Goal: Information Seeking & Learning: Learn about a topic

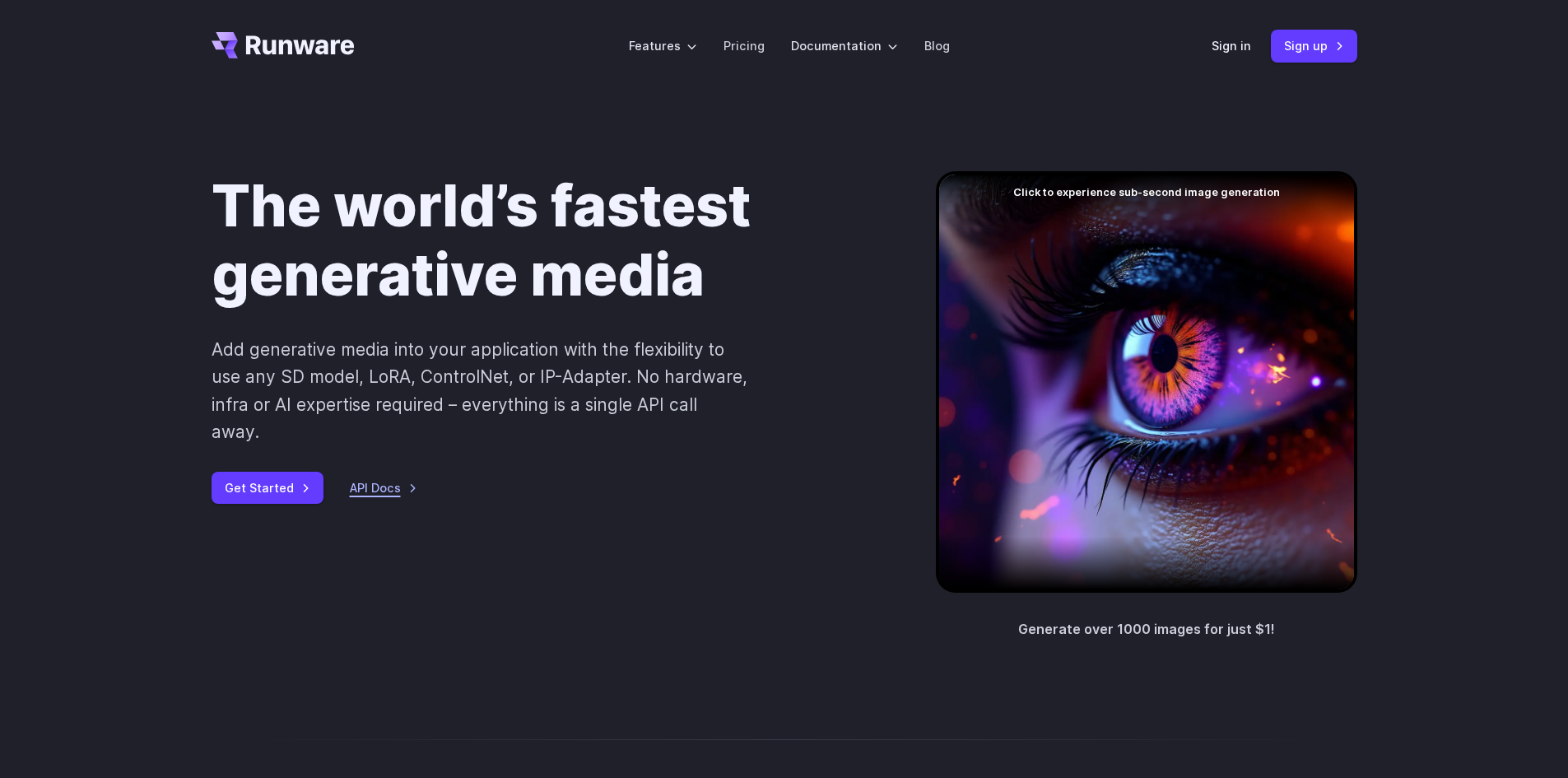
click at [375, 478] on link "API Docs" at bounding box center [383, 488] width 67 height 19
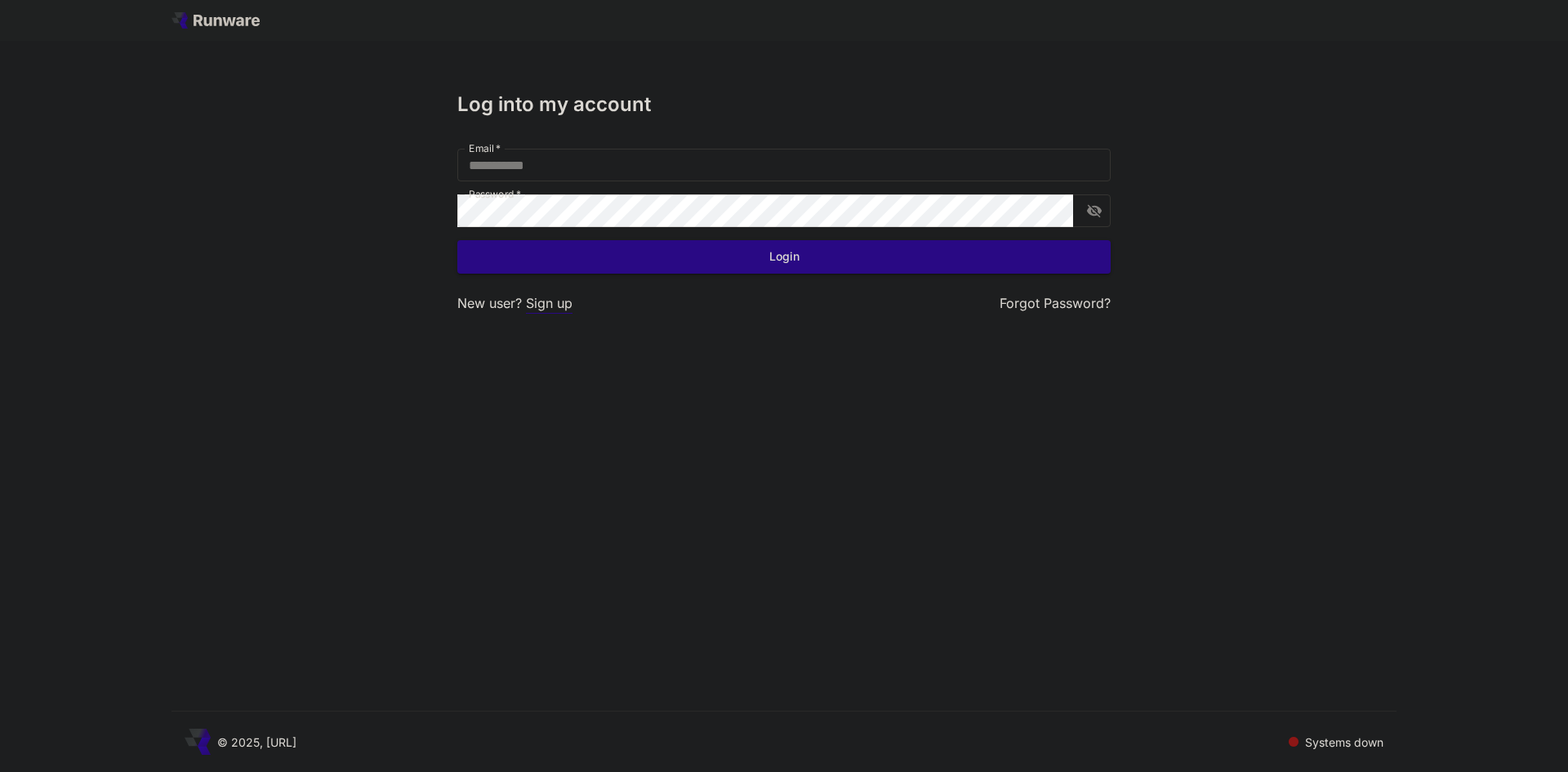
click at [551, 311] on p "Sign up" at bounding box center [549, 303] width 46 height 20
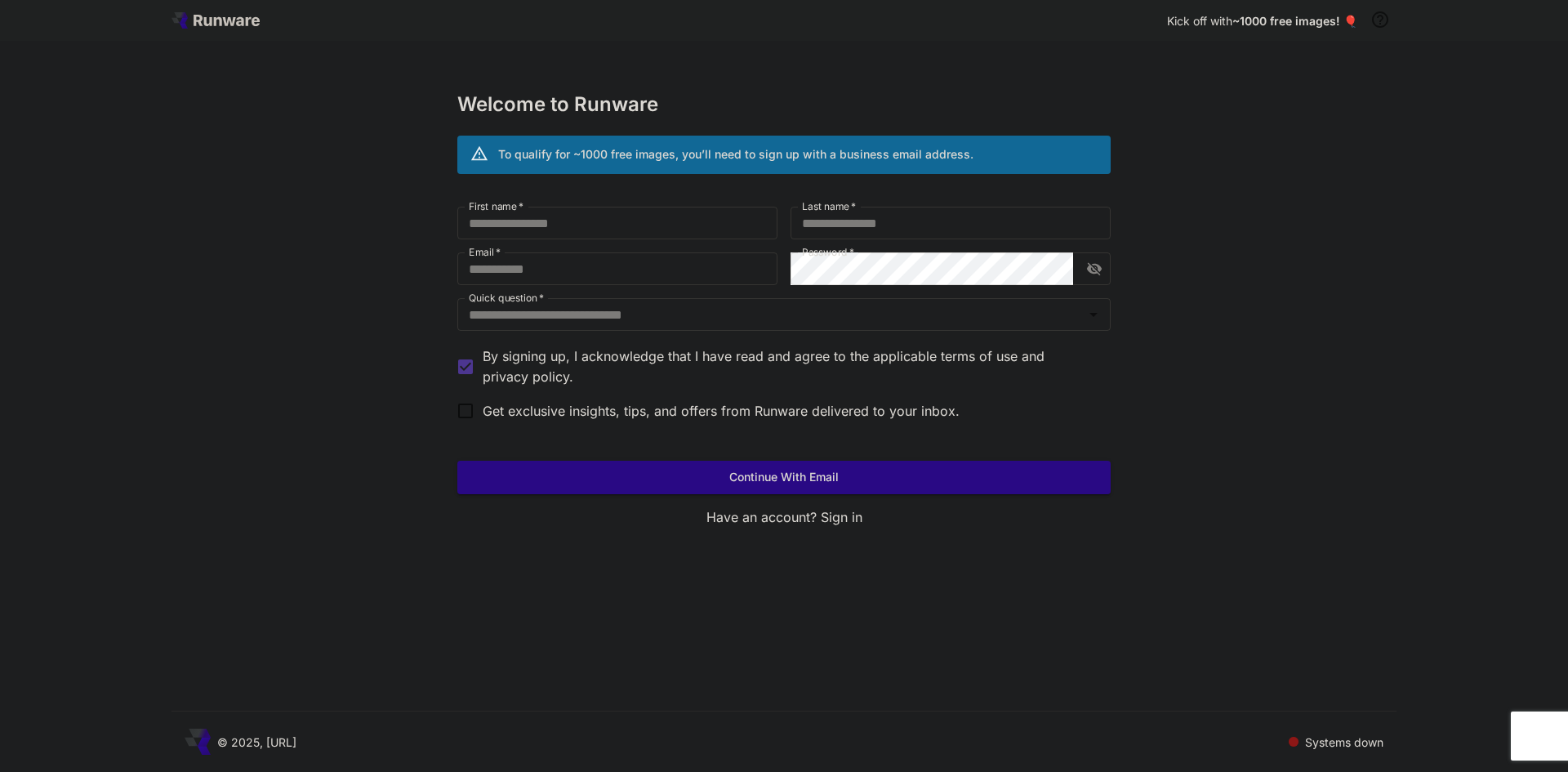
click at [203, 13] on icon at bounding box center [215, 20] width 88 height 16
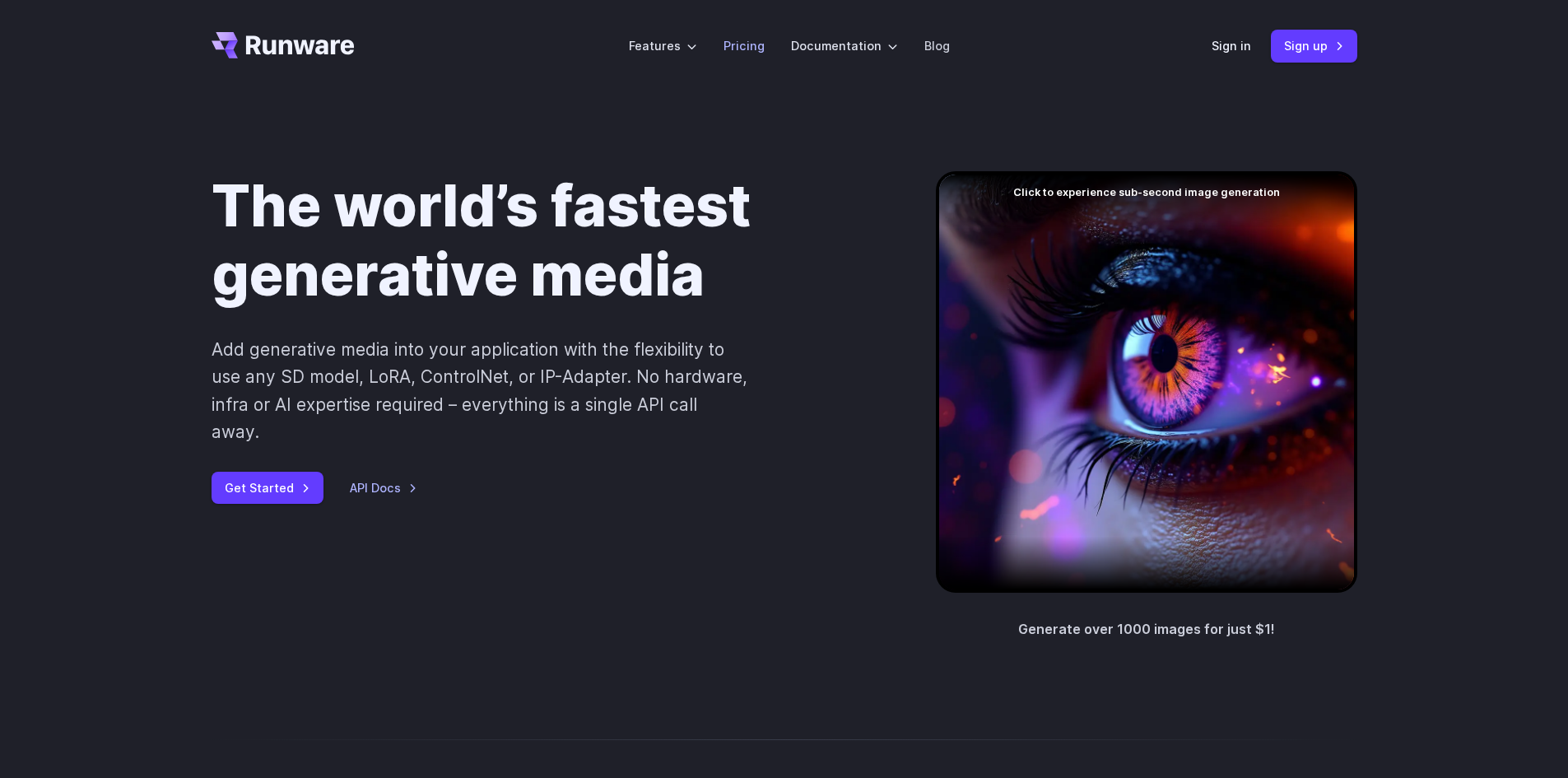
click at [752, 51] on link "Pricing" at bounding box center [744, 46] width 41 height 19
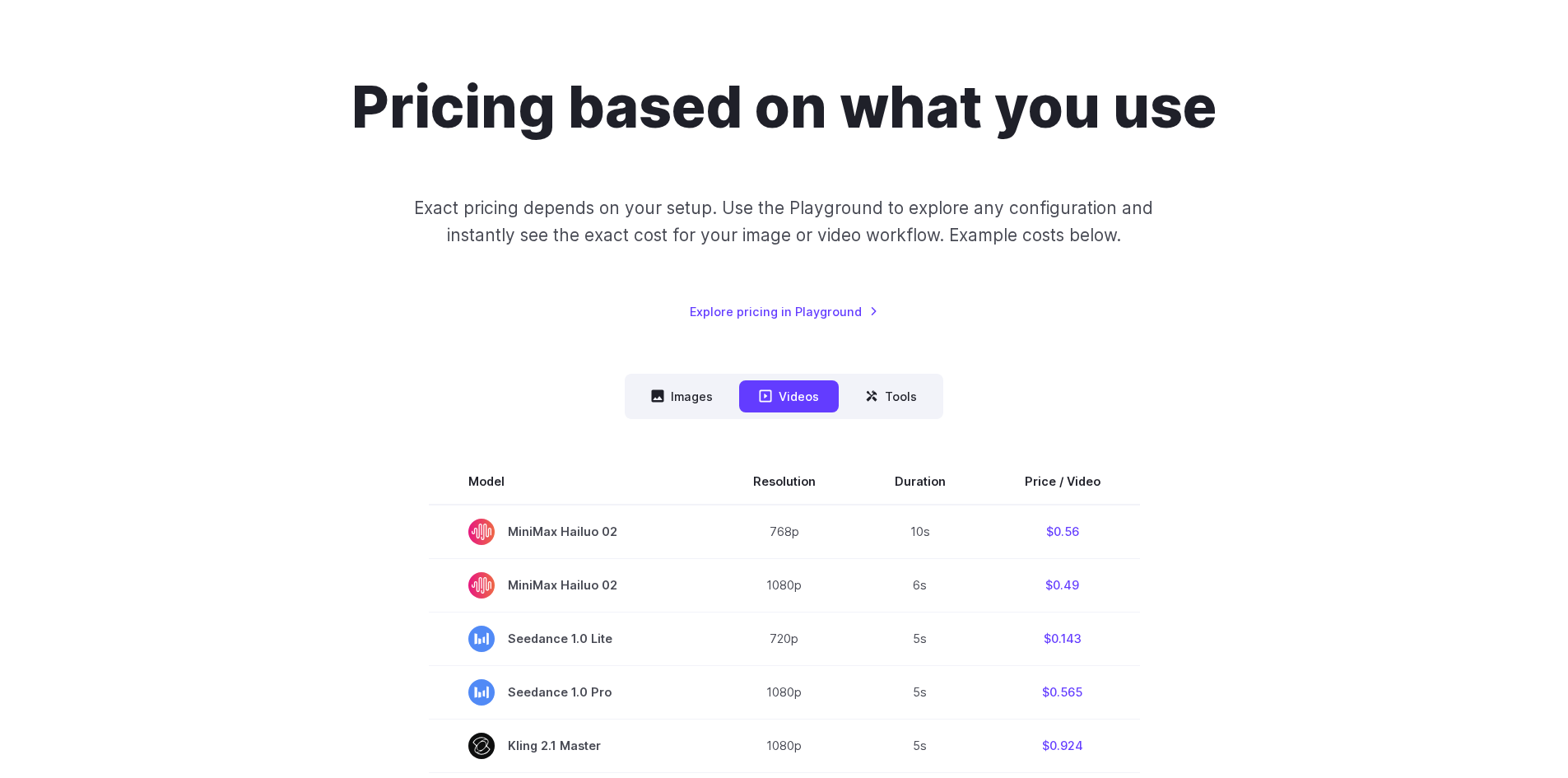
scroll to position [247, 0]
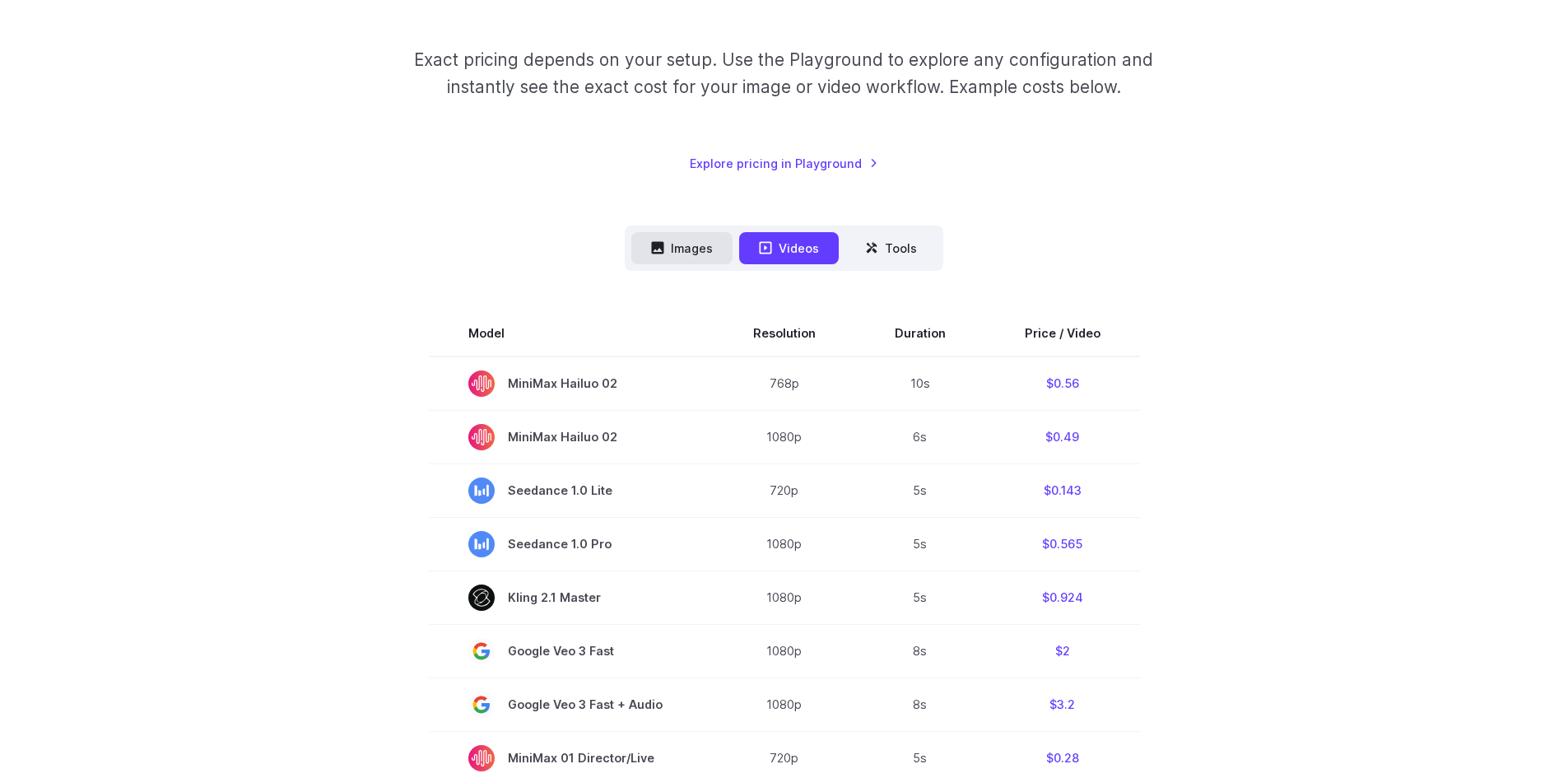
click at [693, 252] on button "Images" at bounding box center [682, 249] width 101 height 32
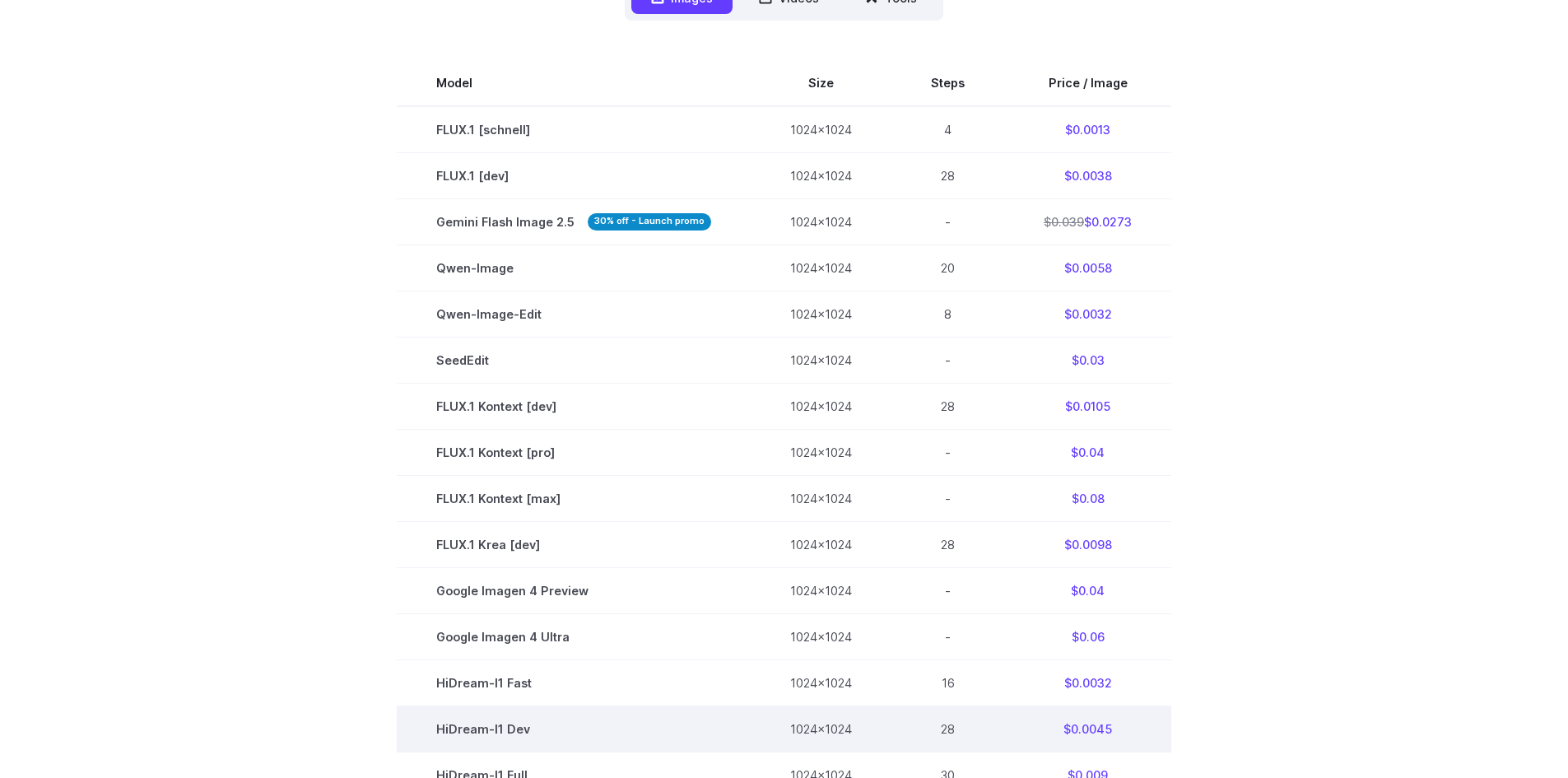
scroll to position [494, 0]
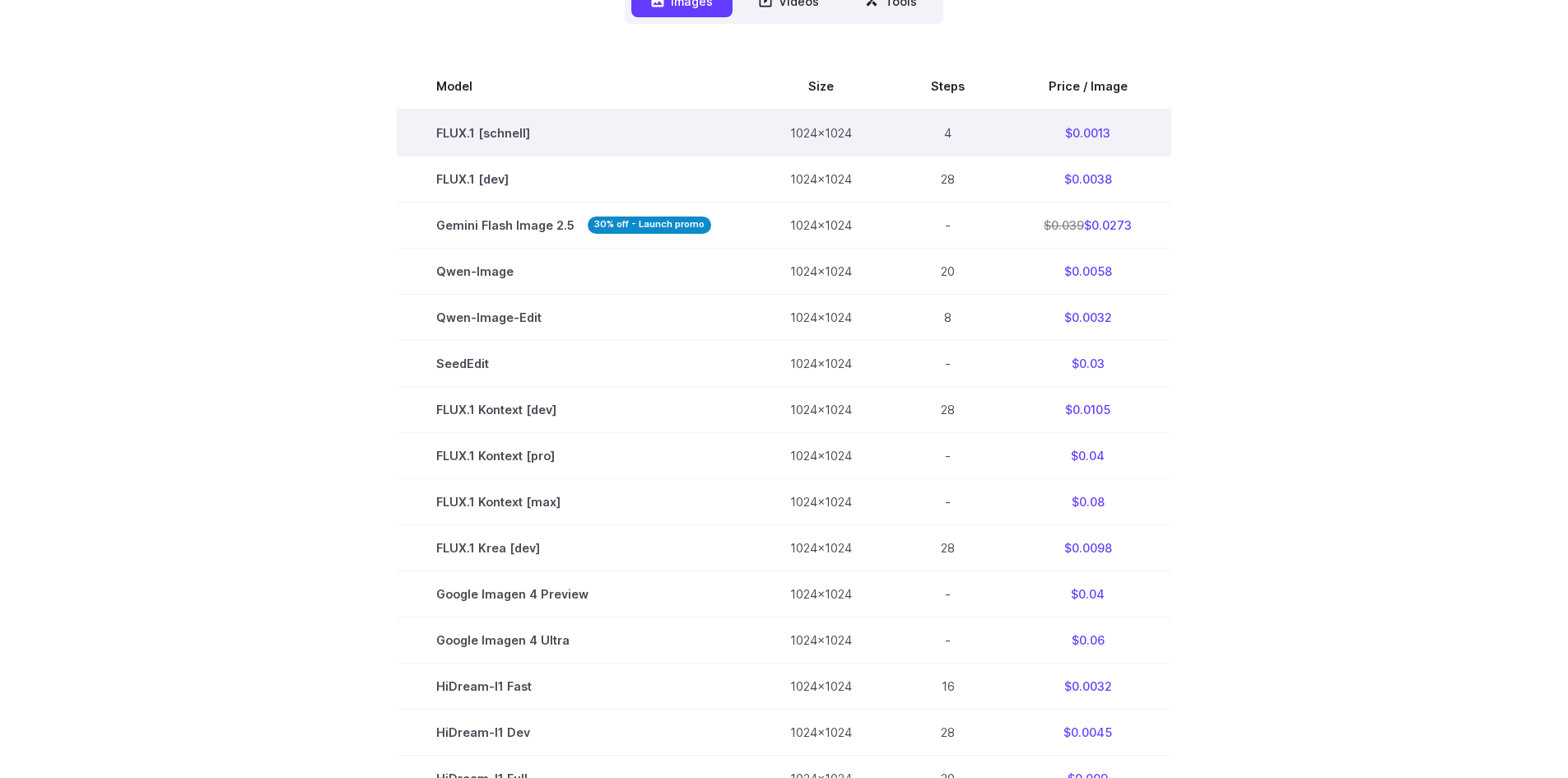
click at [478, 135] on td "FLUX.1 [schnell]" at bounding box center [574, 133] width 354 height 47
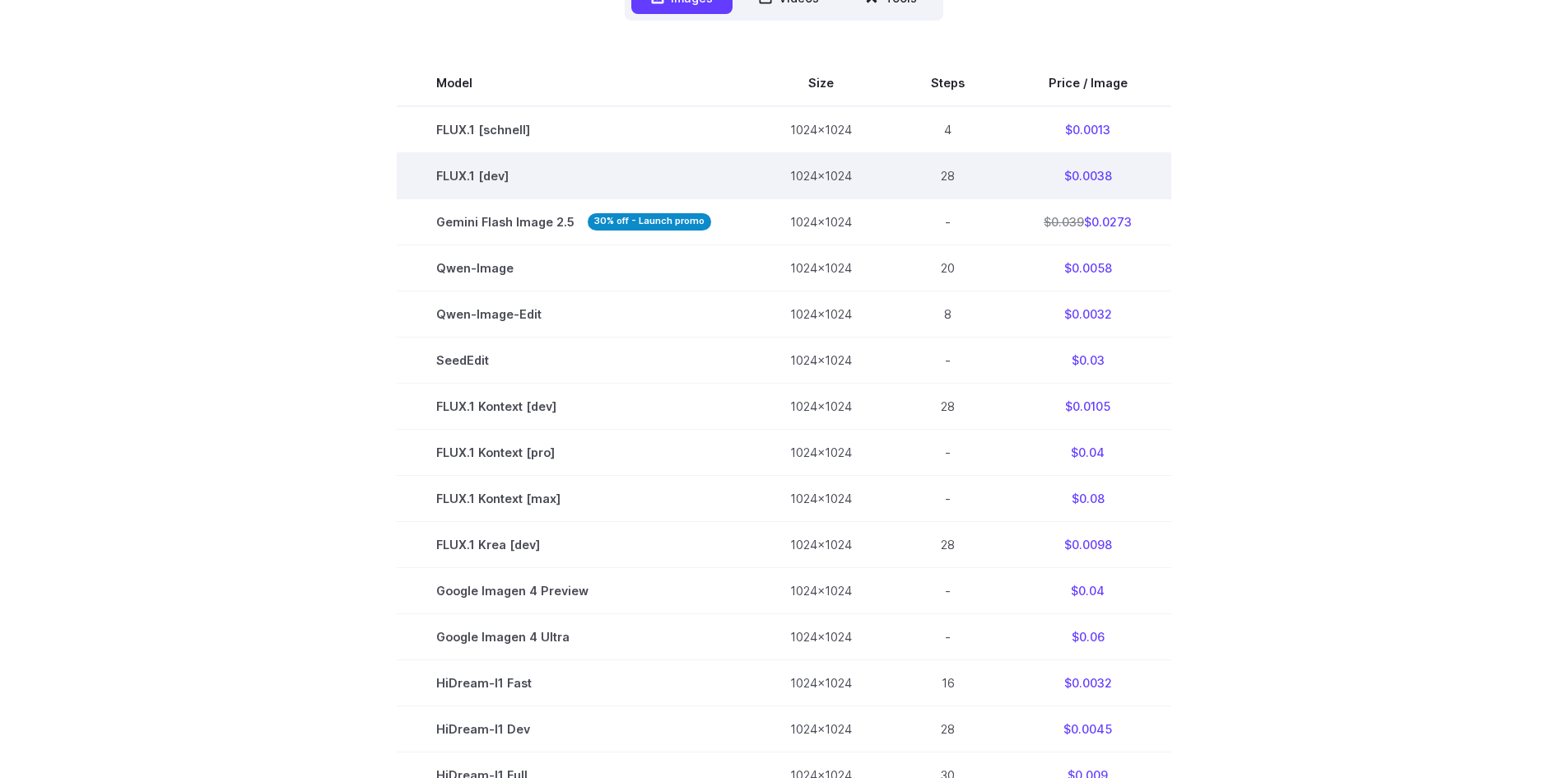
scroll to position [659, 0]
